Goal: Navigation & Orientation: Find specific page/section

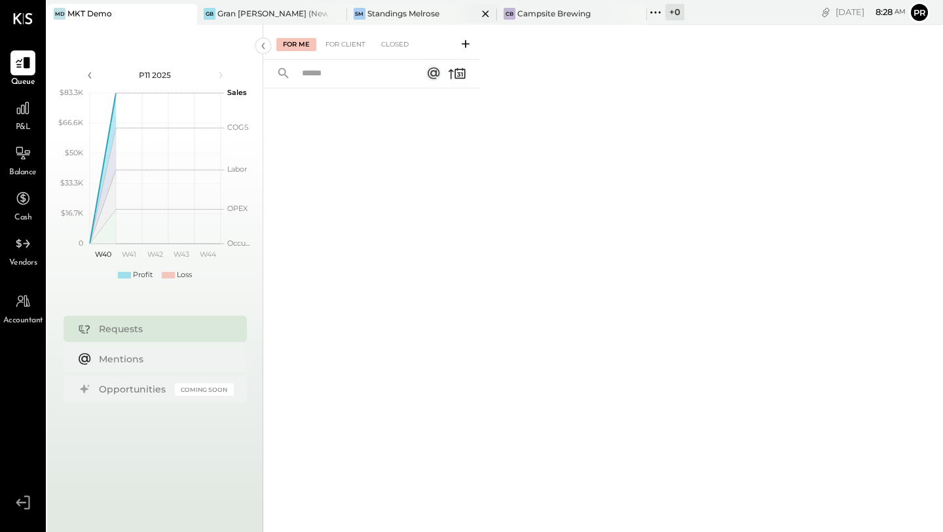
click at [424, 18] on div "Standings Melrose" at bounding box center [403, 13] width 72 height 11
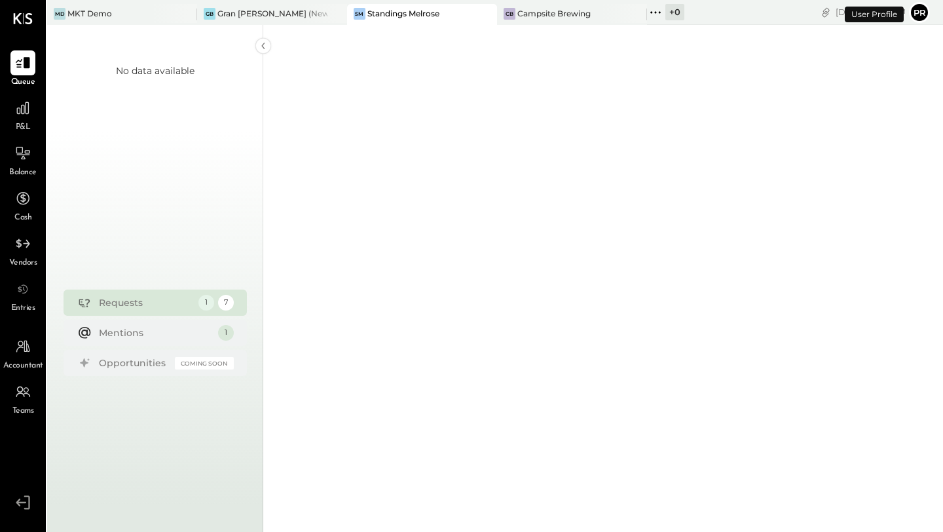
click at [262, 19] on div "GB Gran [PERSON_NAME] (New)" at bounding box center [272, 14] width 150 height 21
click at [601, 16] on div at bounding box center [624, 13] width 46 height 19
click at [665, 16] on div "+ 0" at bounding box center [674, 12] width 19 height 16
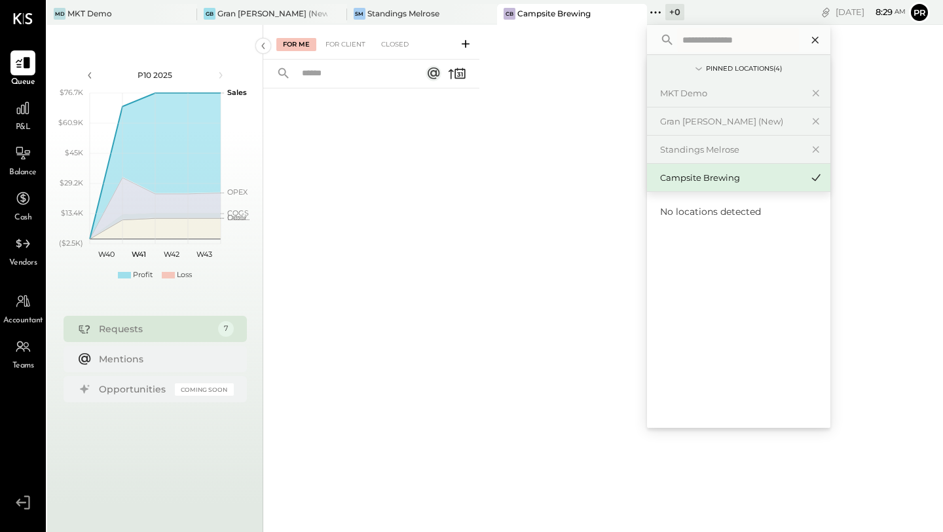
click at [811, 40] on icon at bounding box center [814, 40] width 7 height 7
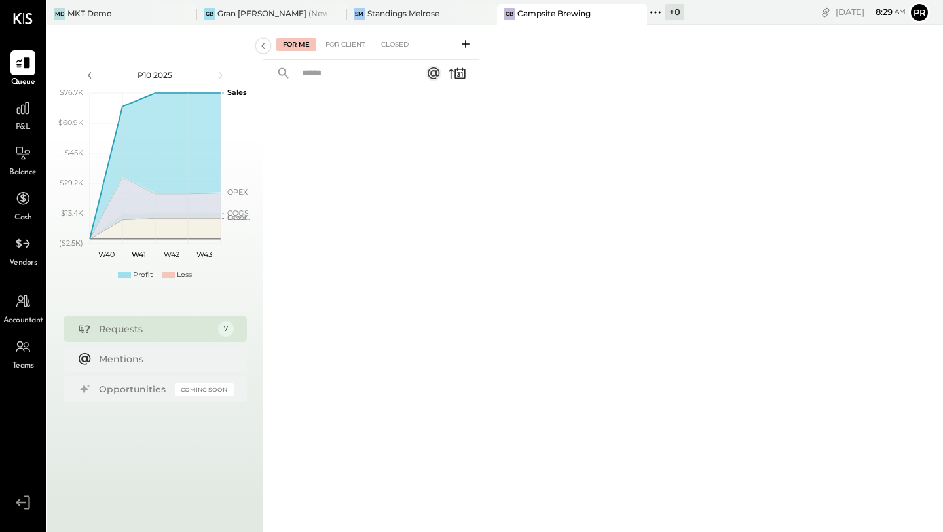
click at [665, 13] on div "+ 0" at bounding box center [674, 12] width 19 height 16
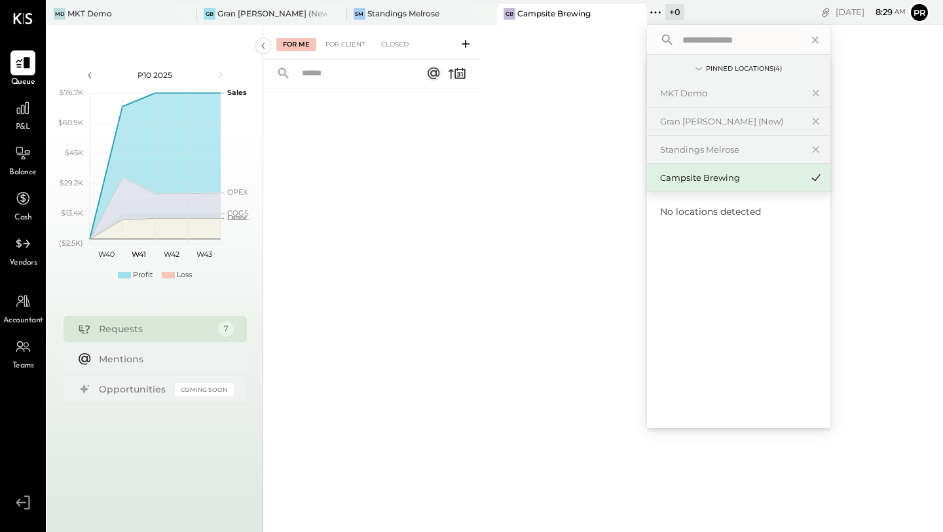
click at [563, 103] on div "For Me For Client Closed" at bounding box center [603, 276] width 680 height 503
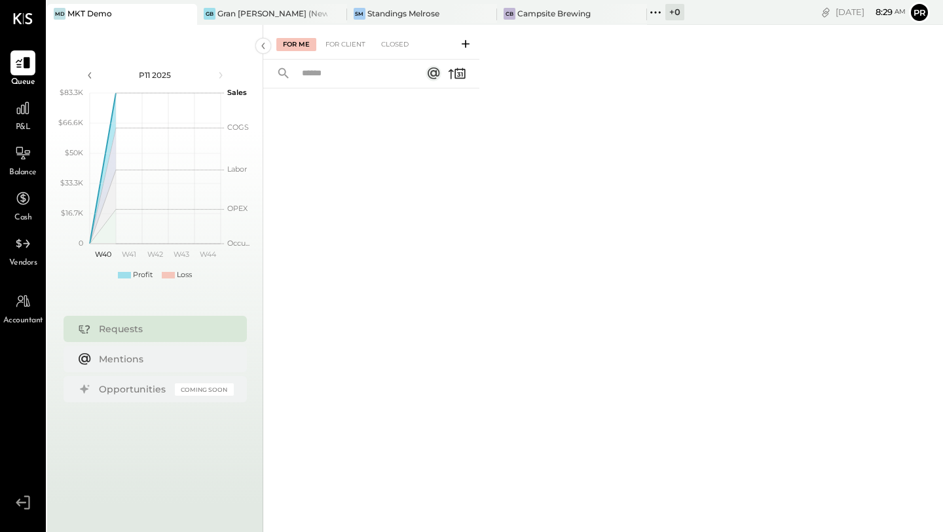
click at [665, 16] on div "+ 0" at bounding box center [674, 12] width 19 height 16
click at [925, 11] on button "Pr" at bounding box center [919, 12] width 21 height 21
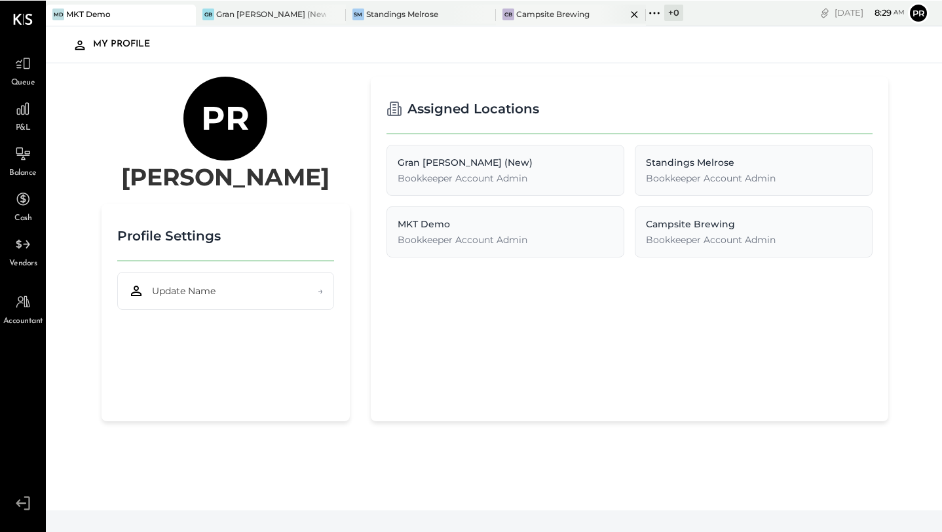
click at [534, 18] on div "Campsite Brewing" at bounding box center [552, 13] width 73 height 11
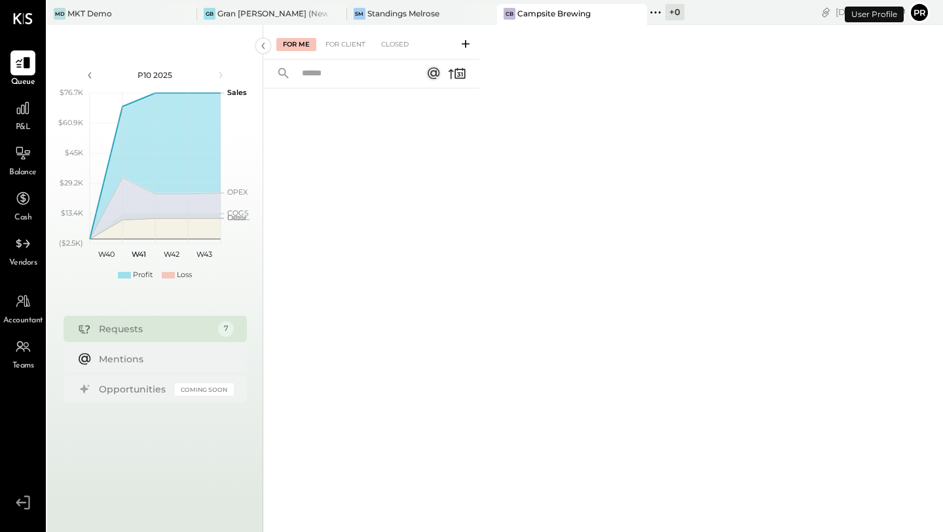
click at [647, 12] on icon at bounding box center [655, 12] width 17 height 17
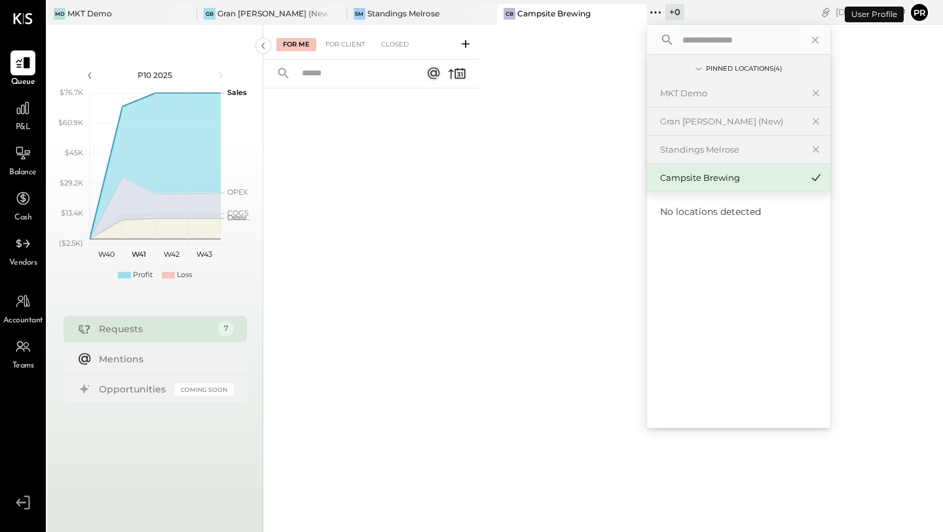
click at [555, 159] on div "For Me For Client Closed" at bounding box center [603, 276] width 680 height 503
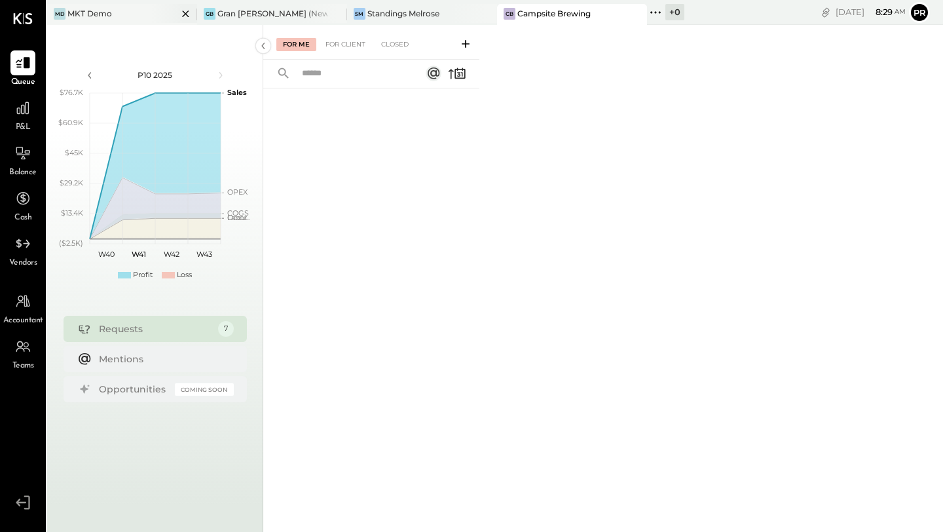
click at [182, 16] on icon at bounding box center [185, 14] width 16 height 16
click at [608, 10] on div "+ 1" at bounding box center [604, 12] width 16 height 16
click at [593, 13] on icon at bounding box center [586, 12] width 17 height 17
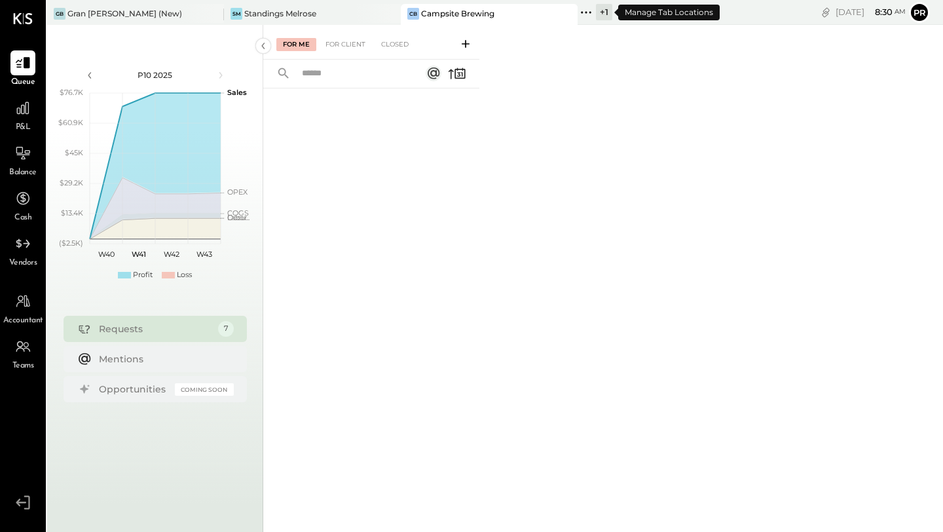
click at [586, 14] on icon at bounding box center [586, 12] width 17 height 17
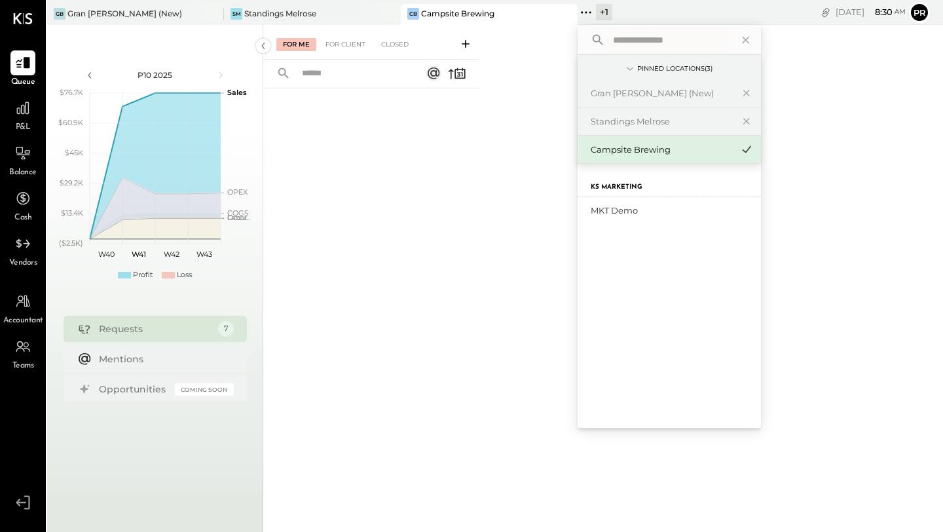
click at [791, 56] on div "For Me For Client Closed" at bounding box center [603, 276] width 680 height 503
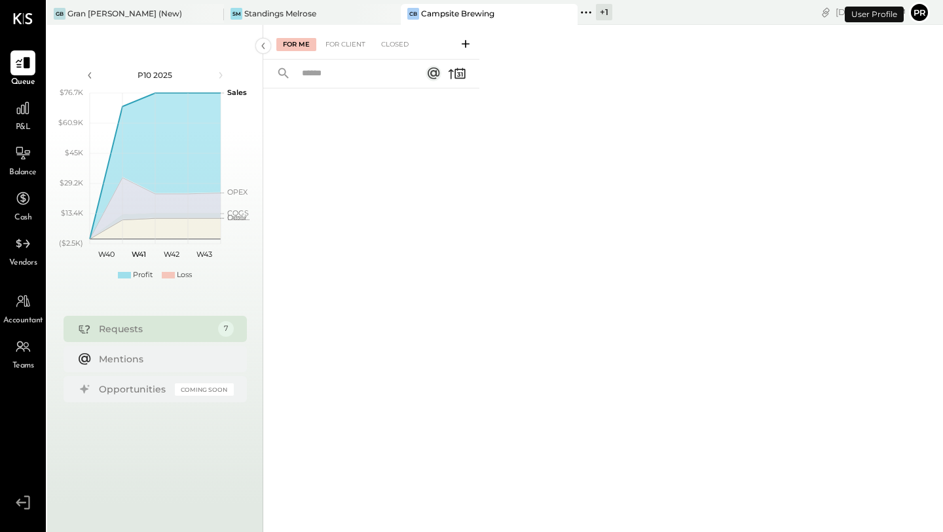
click at [910, 18] on button "Pr" at bounding box center [919, 12] width 21 height 21
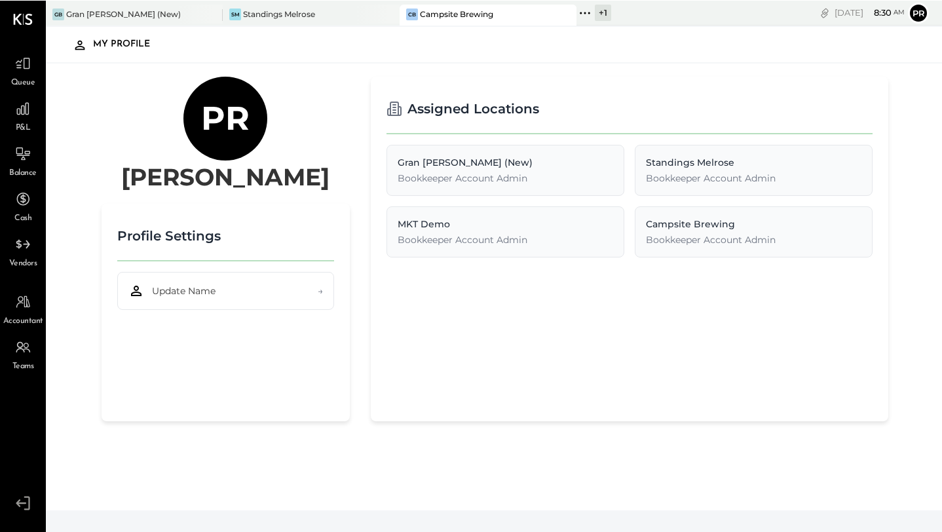
click at [15, 499] on icon at bounding box center [23, 502] width 24 height 20
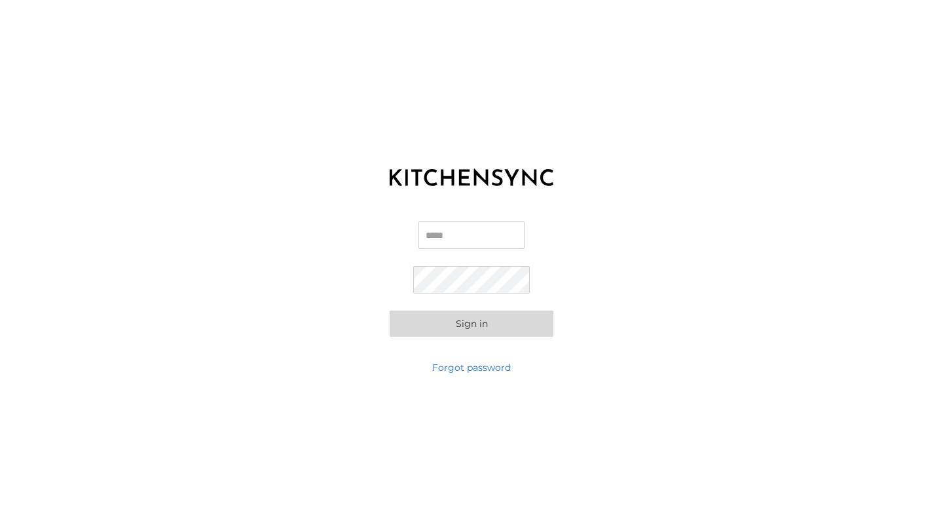
click at [473, 236] on input "Email" at bounding box center [471, 235] width 106 height 28
click at [0, 531] on com-1password-button at bounding box center [0, 532] width 0 height 0
type input "**********"
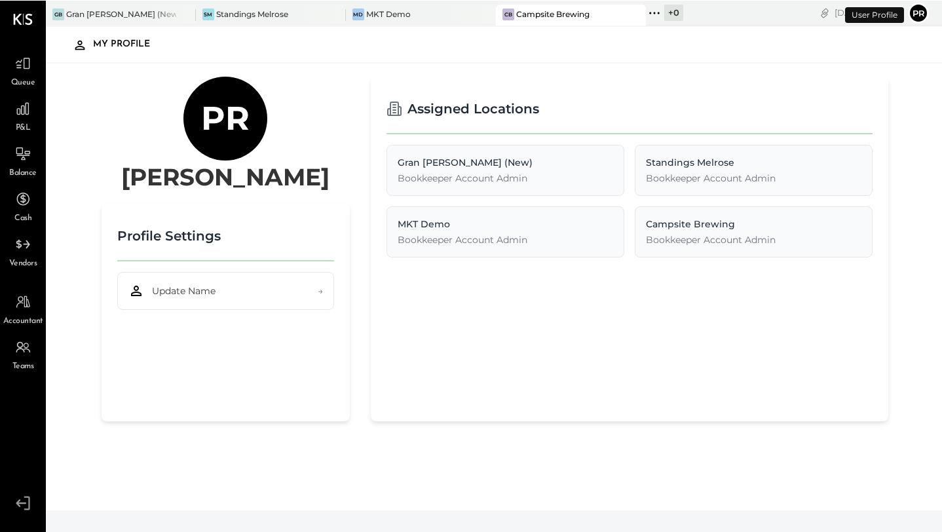
click at [471, 324] on div "Assigned Locations Gran Blanco (New) Bookkeeper Account Admin Standings Melrose…" at bounding box center [629, 248] width 517 height 344
click at [664, 12] on div "+ 0" at bounding box center [673, 12] width 19 height 16
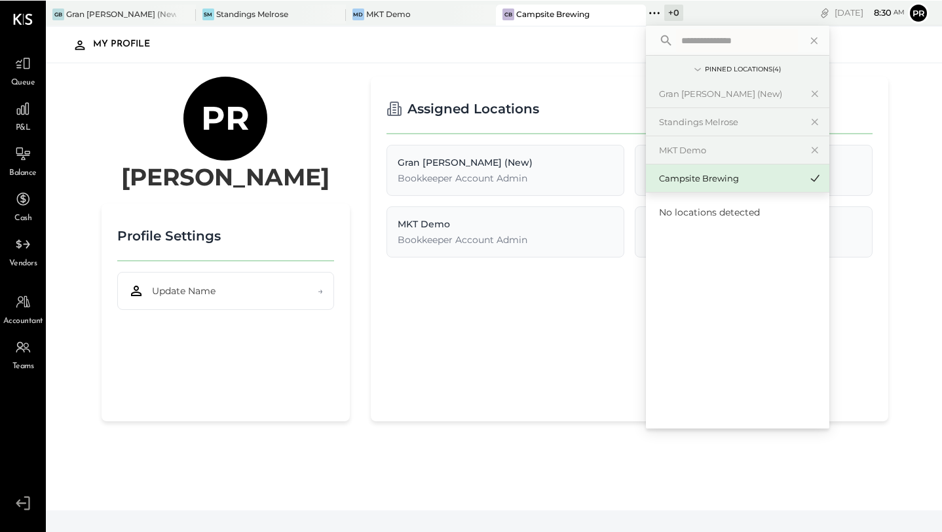
click at [646, 14] on icon at bounding box center [654, 12] width 17 height 17
click at [690, 71] on icon at bounding box center [697, 69] width 14 height 14
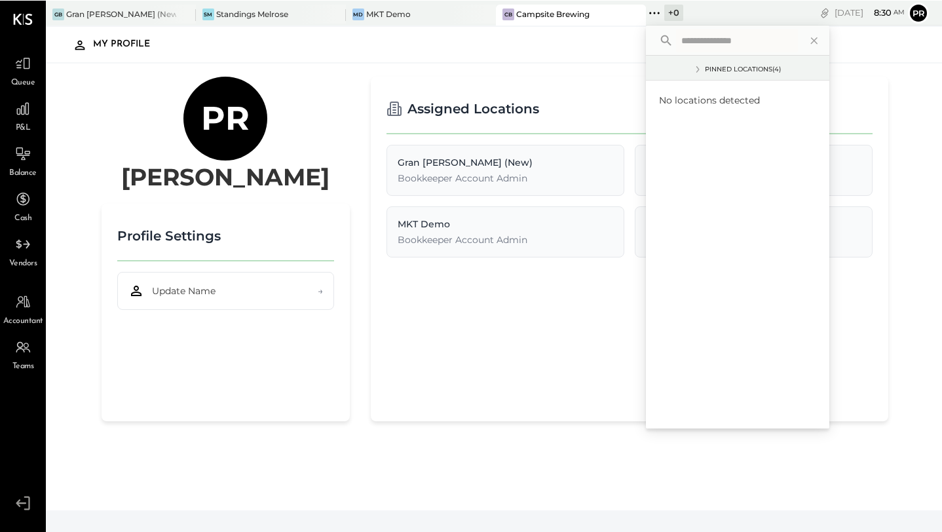
click at [690, 71] on icon at bounding box center [697, 69] width 14 height 14
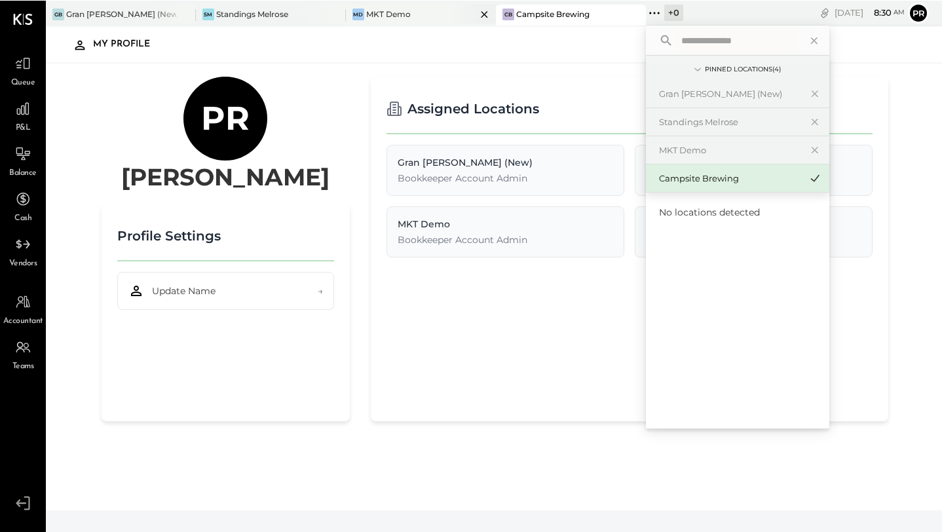
click at [403, 12] on div "MD MKT Demo" at bounding box center [411, 14] width 130 height 12
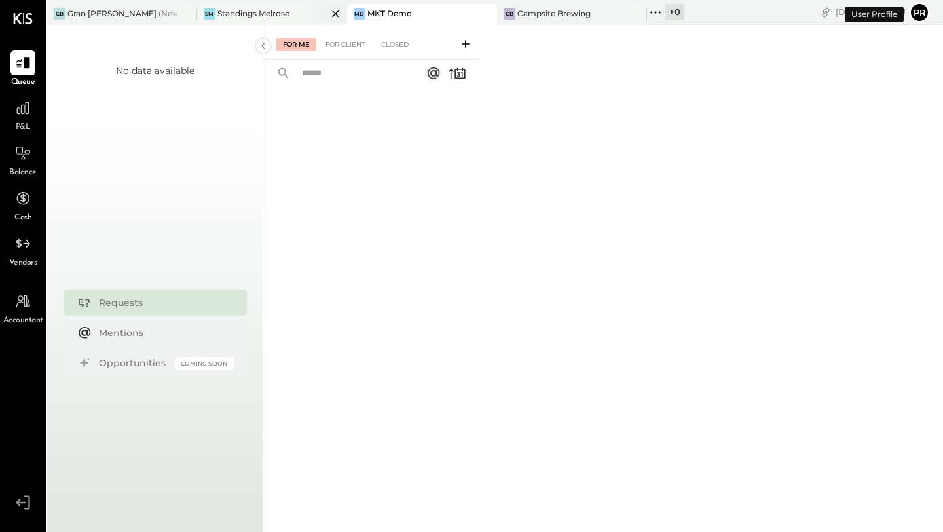
click at [273, 9] on div "Standings Melrose" at bounding box center [253, 13] width 72 height 11
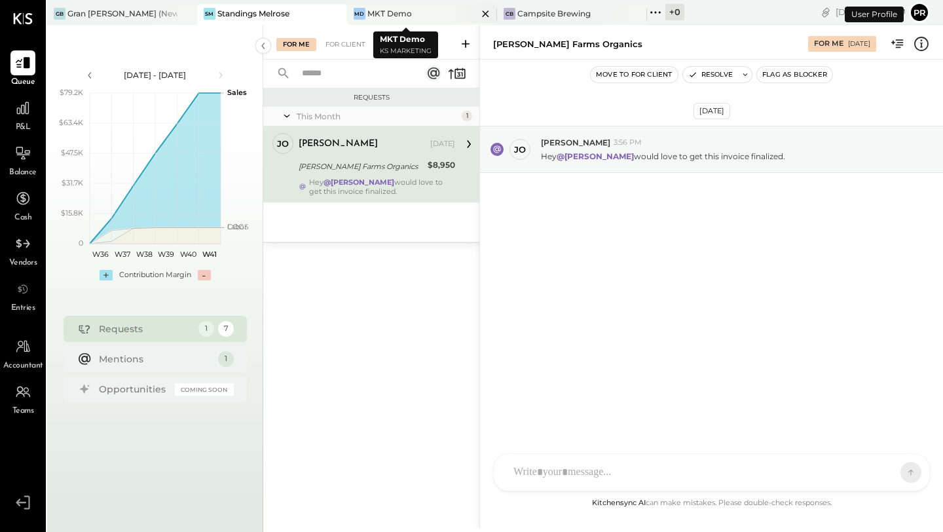
click at [482, 12] on icon at bounding box center [485, 13] width 7 height 7
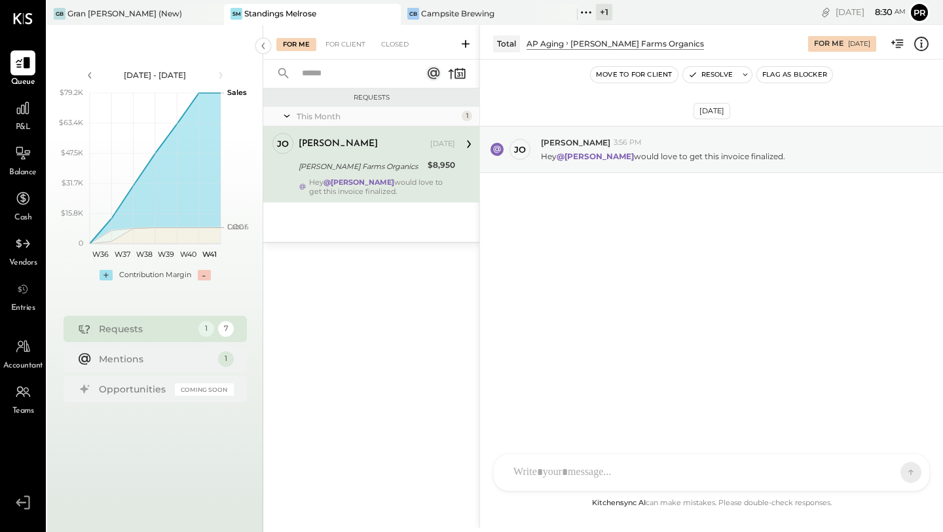
click at [605, 12] on div "+ 1" at bounding box center [604, 12] width 16 height 16
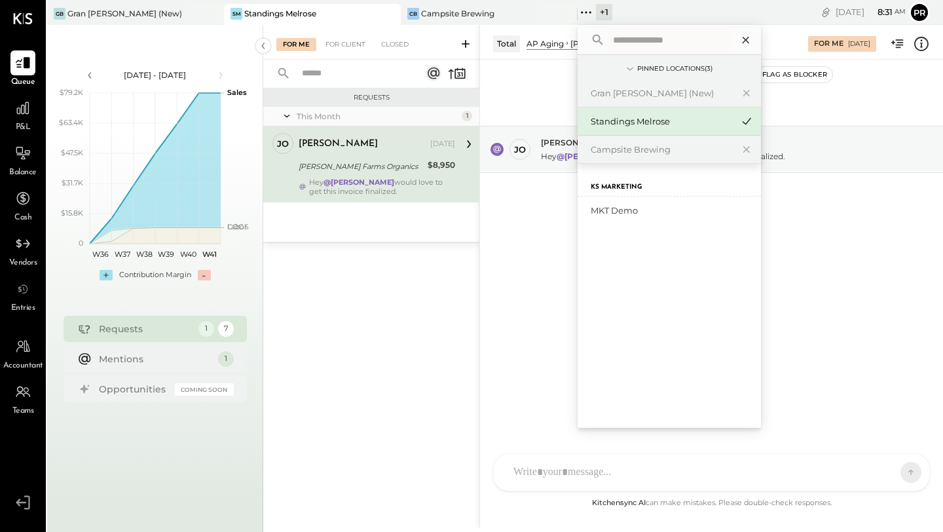
click at [739, 37] on icon at bounding box center [745, 39] width 17 height 17
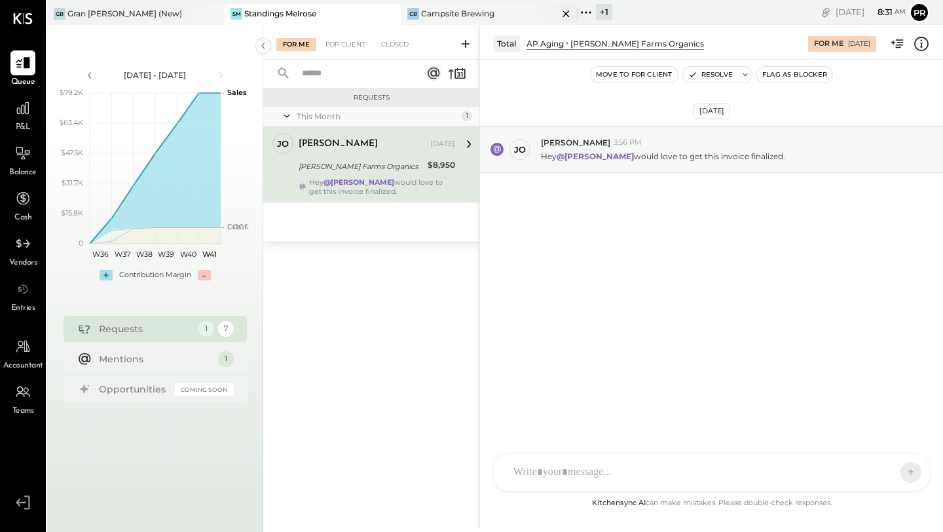
click at [460, 17] on div "Campsite Brewing" at bounding box center [457, 13] width 73 height 11
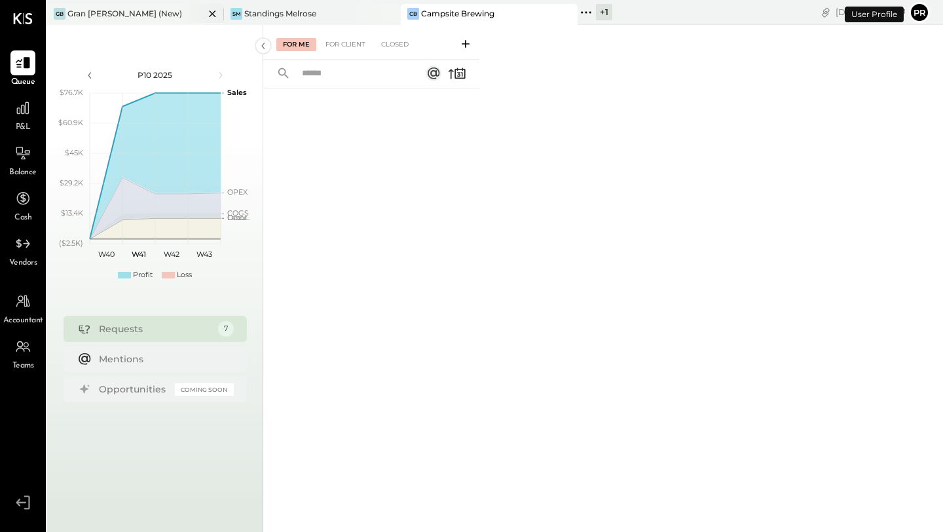
click at [174, 18] on div "GB Gran [PERSON_NAME] (New)" at bounding box center [125, 14] width 157 height 12
